Goal: Transaction & Acquisition: Purchase product/service

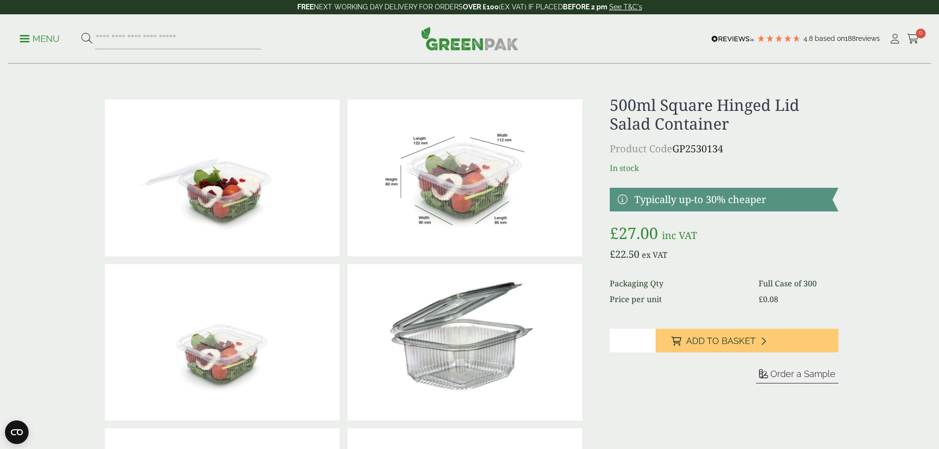
drag, startPoint x: 799, startPoint y: 107, endPoint x: 613, endPoint y: 131, distance: 187.3
click at [613, 131] on h1 "500ml Square Hinged Lid Salad Container" at bounding box center [724, 115] width 228 height 38
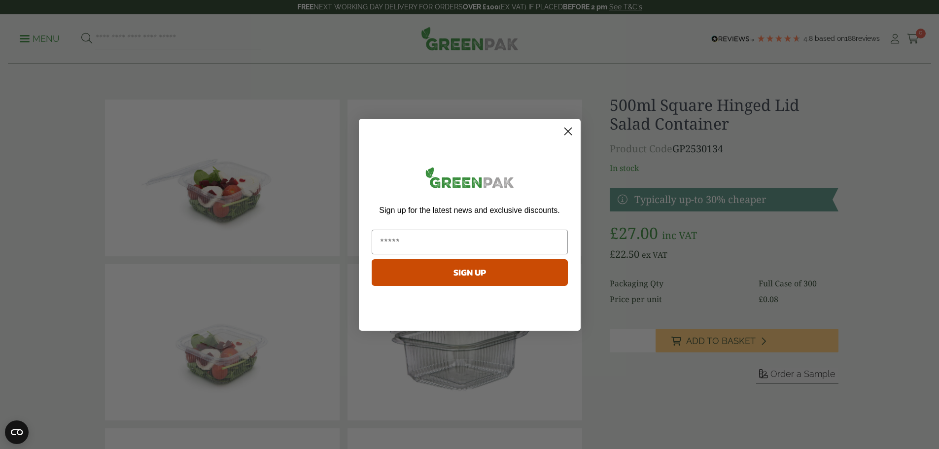
click at [569, 129] on icon "Close dialog" at bounding box center [567, 131] width 7 height 7
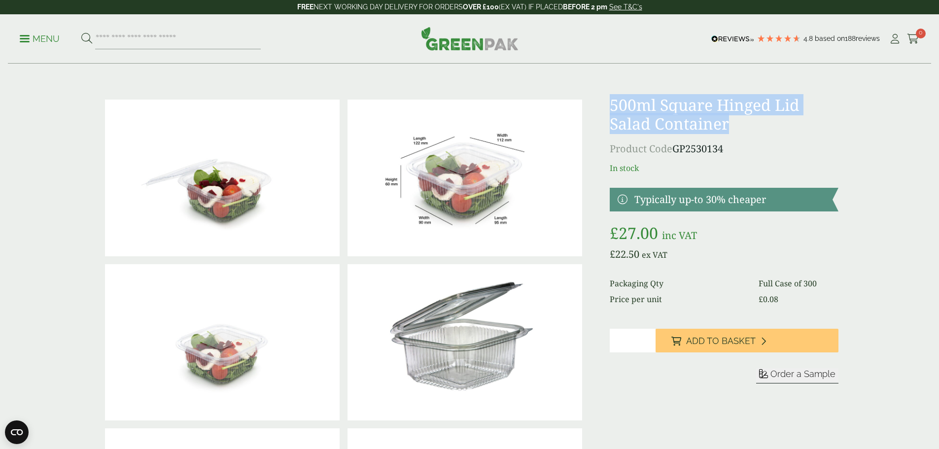
drag, startPoint x: 611, startPoint y: 104, endPoint x: 832, endPoint y: 130, distance: 223.3
click at [832, 130] on h1 "500ml Square Hinged Lid Salad Container" at bounding box center [724, 115] width 228 height 38
copy h1 "500ml Square Hinged Lid Salad Container"
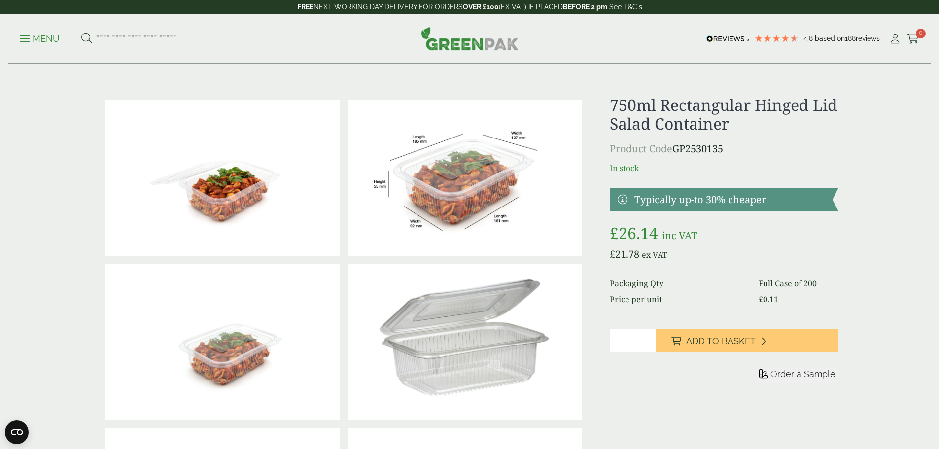
scroll to position [99, 0]
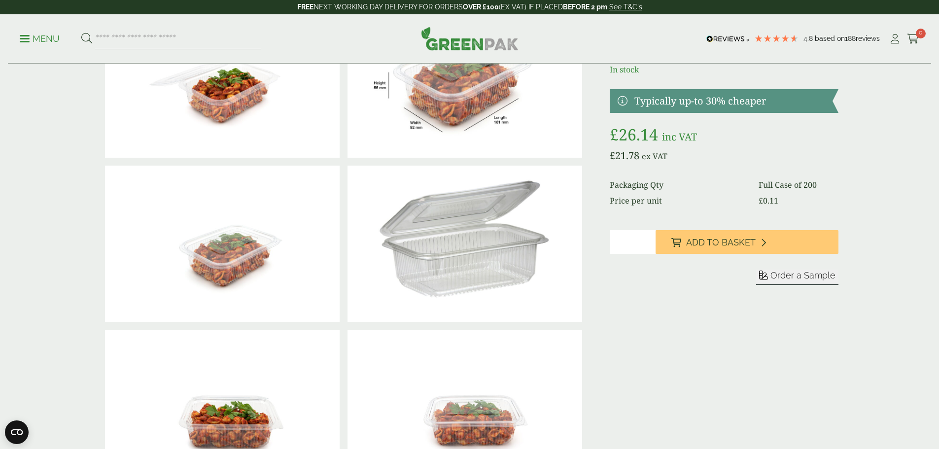
click at [476, 241] on img at bounding box center [464, 244] width 235 height 157
